Goal: Transaction & Acquisition: Purchase product/service

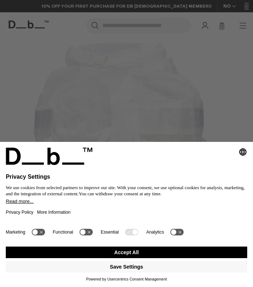
click at [116, 252] on button "Accept All" at bounding box center [126, 253] width 241 height 12
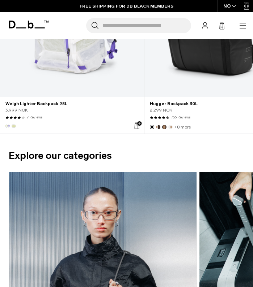
scroll to position [503, 0]
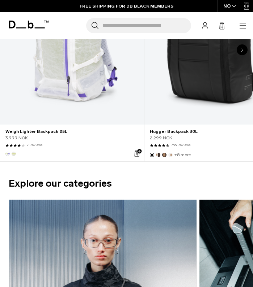
click at [241, 27] on icon "button" at bounding box center [242, 25] width 9 height 9
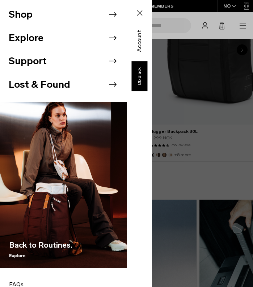
click at [34, 12] on li "Shop" at bounding box center [68, 14] width 118 height 23
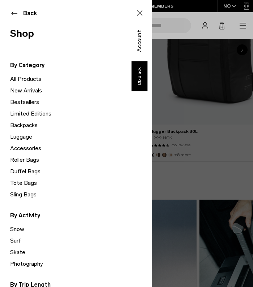
click at [31, 147] on link "Accessories" at bounding box center [68, 149] width 116 height 12
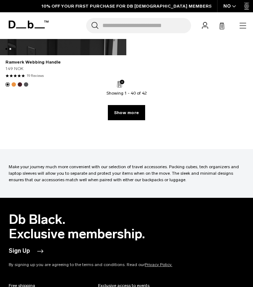
scroll to position [4524, 0]
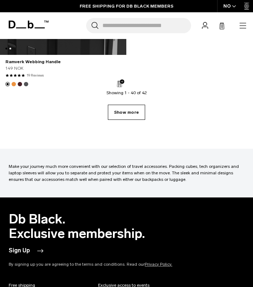
click at [129, 112] on link "Show more" at bounding box center [126, 112] width 37 height 15
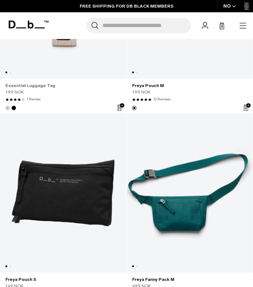
scroll to position [2339, 0]
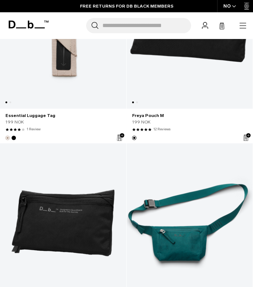
click at [241, 25] on icon "button" at bounding box center [242, 25] width 9 height 9
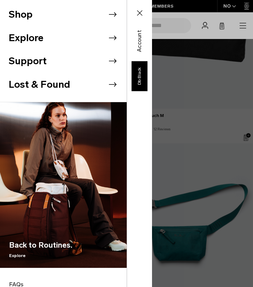
click at [114, 11] on icon at bounding box center [112, 14] width 11 height 11
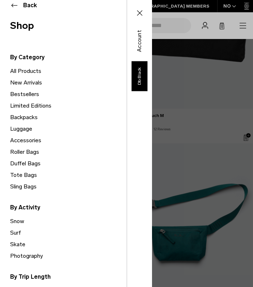
scroll to position [3, 0]
